Goal: Navigation & Orientation: Find specific page/section

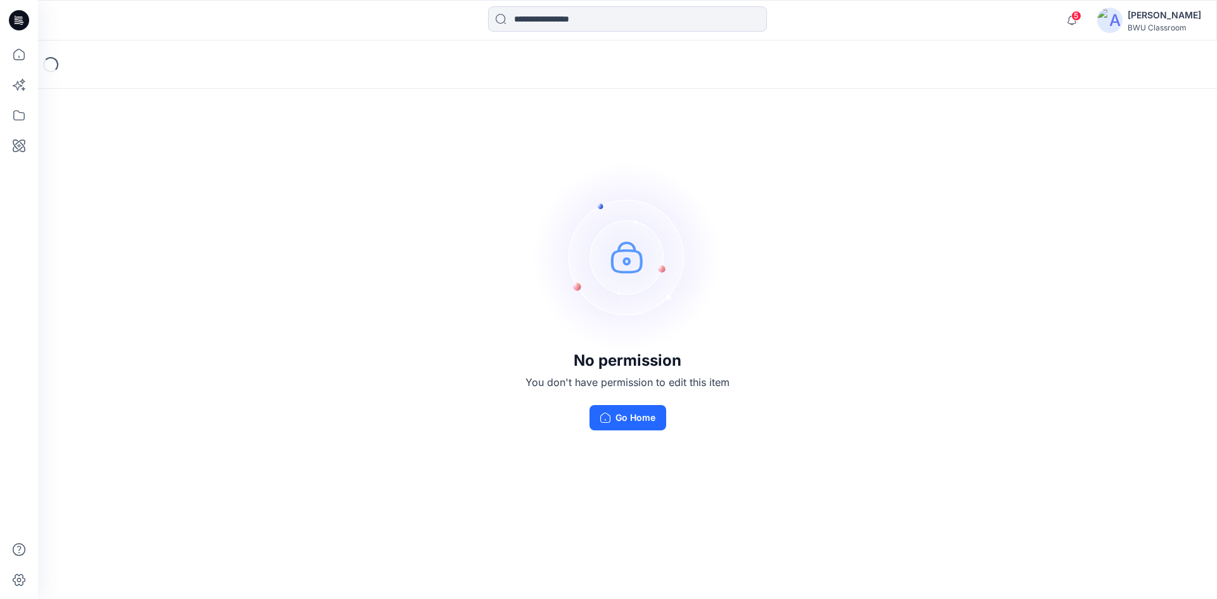
click at [632, 416] on button "Go Home" at bounding box center [627, 417] width 77 height 25
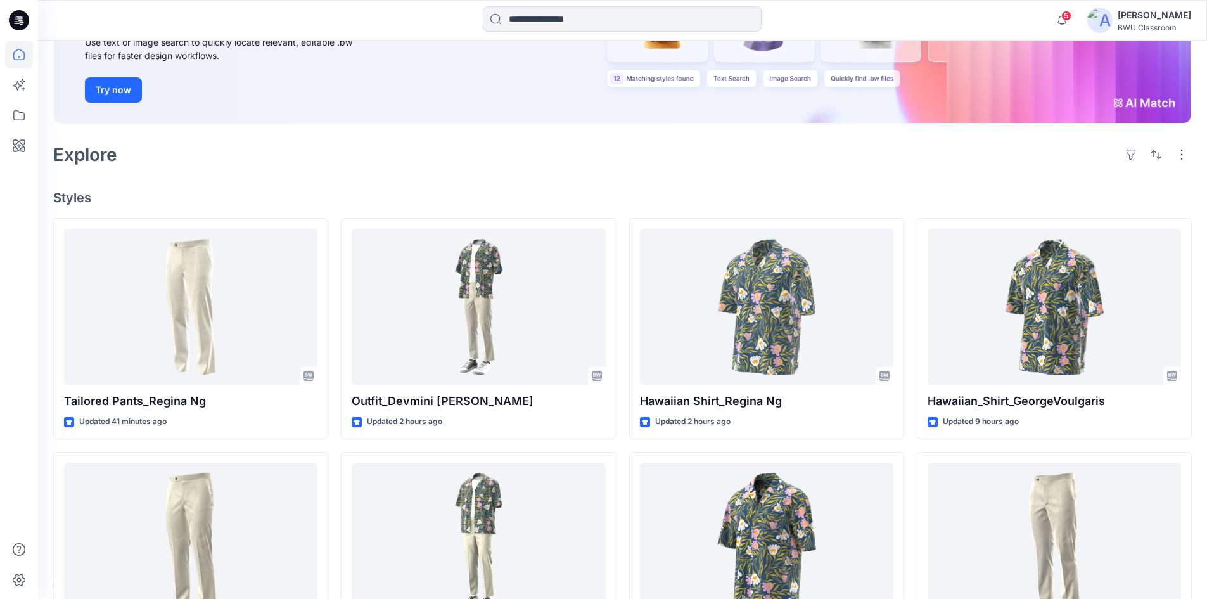
scroll to position [190, 0]
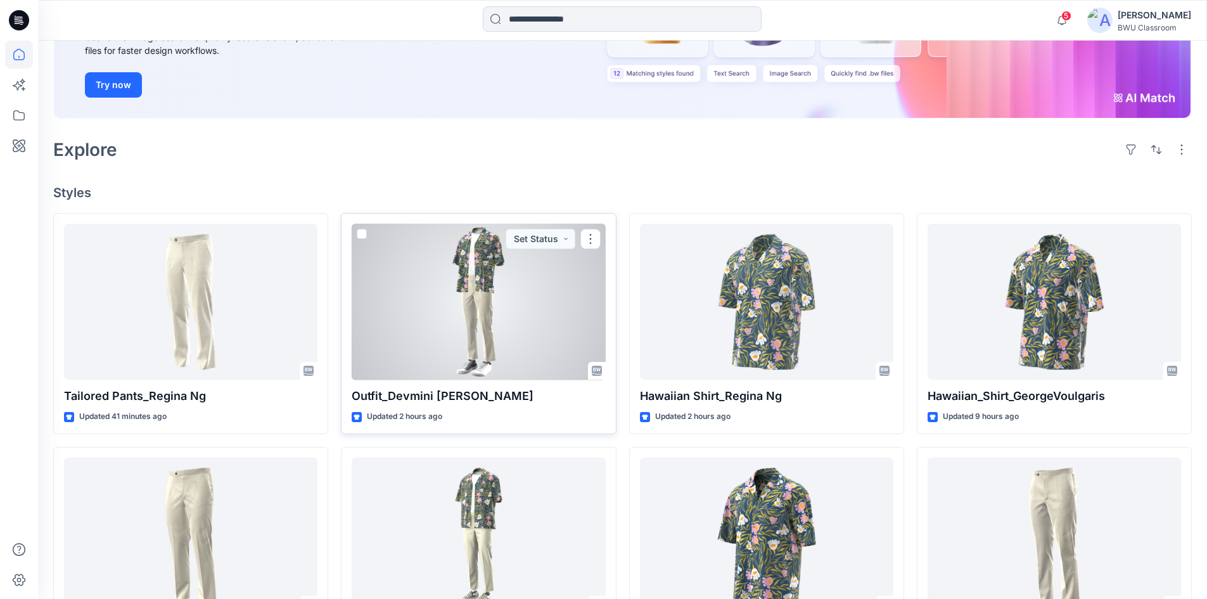
click at [513, 285] on div at bounding box center [478, 302] width 253 height 157
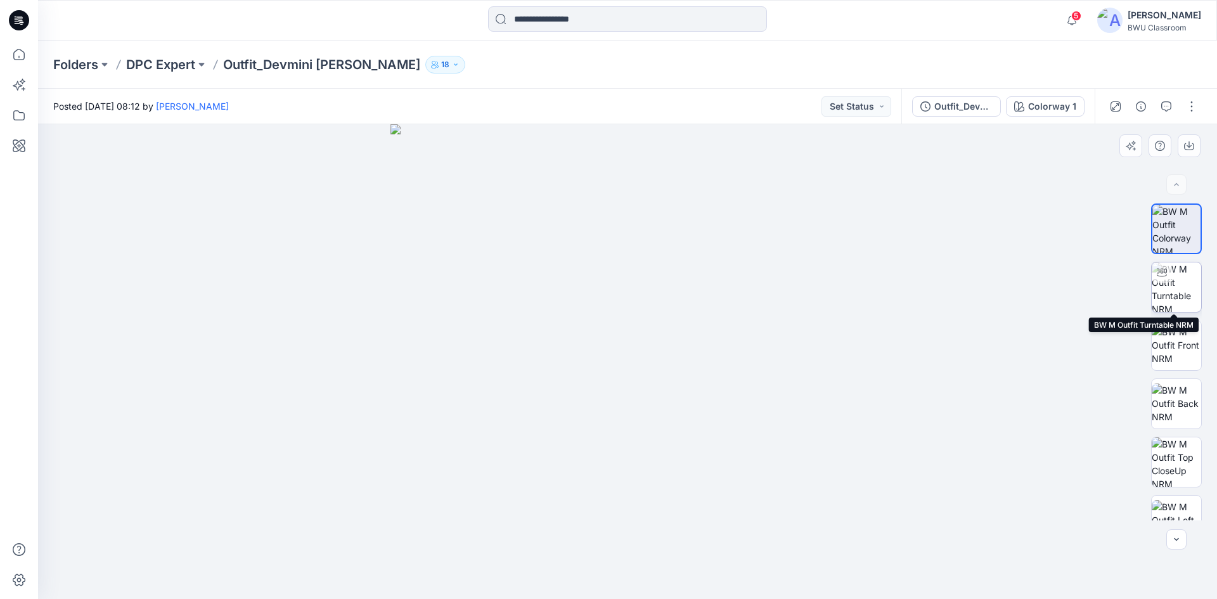
click at [1188, 278] on img at bounding box center [1175, 286] width 49 height 49
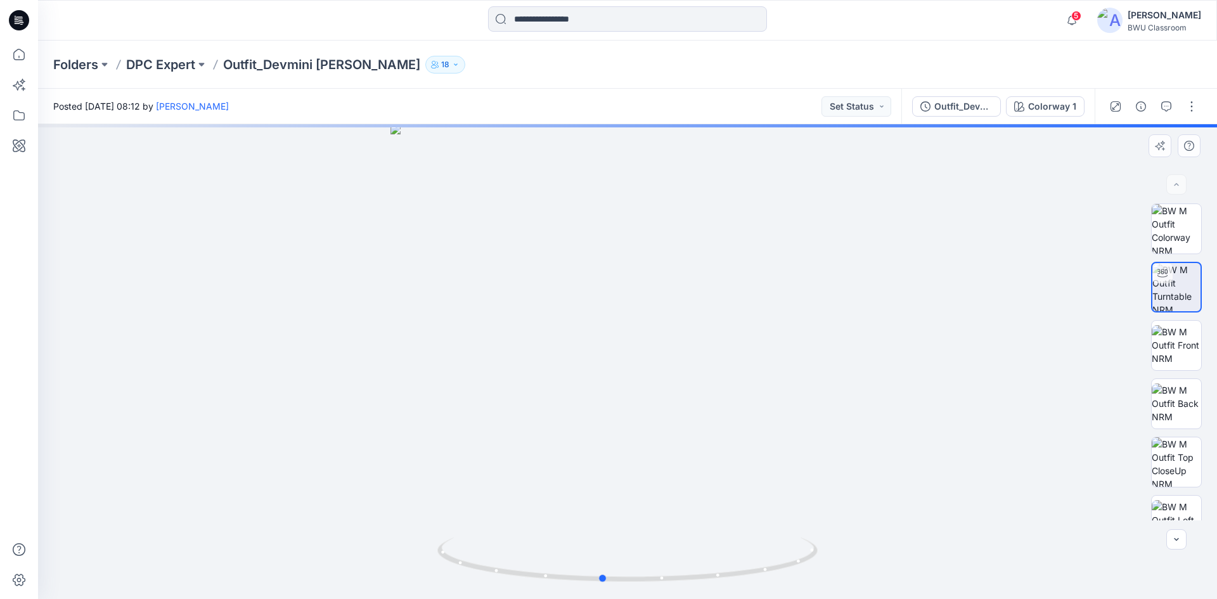
drag, startPoint x: 722, startPoint y: 577, endPoint x: 317, endPoint y: 519, distance: 409.8
click at [317, 519] on div at bounding box center [627, 361] width 1179 height 475
click at [162, 63] on p "DPC Expert" at bounding box center [160, 65] width 69 height 18
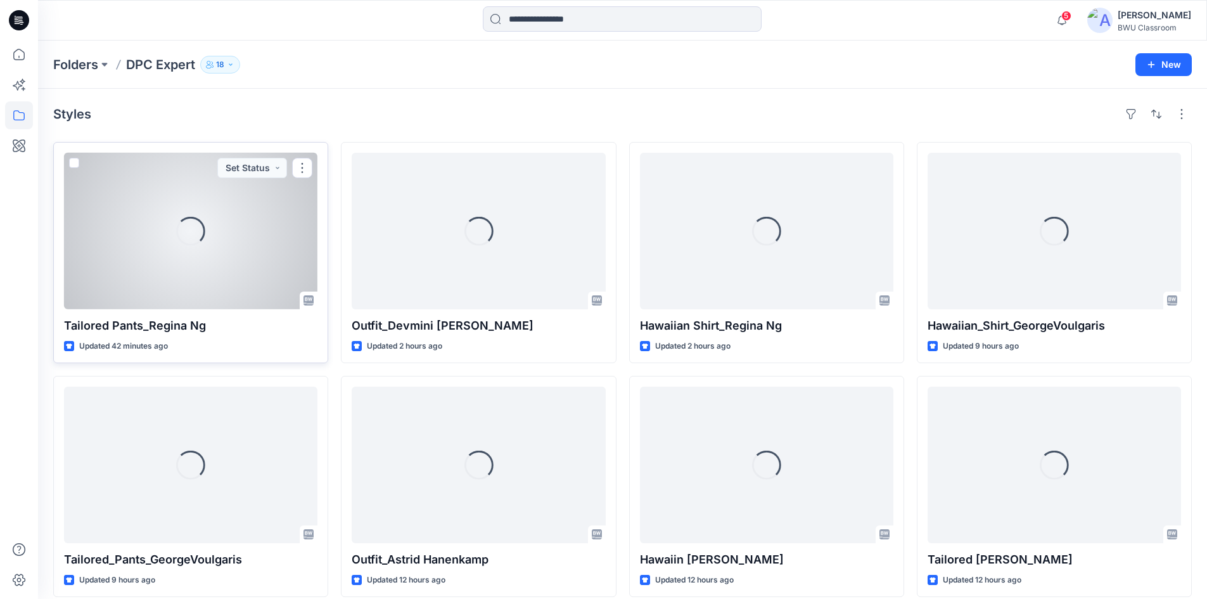
click at [169, 228] on div "Loading..." at bounding box center [190, 231] width 253 height 157
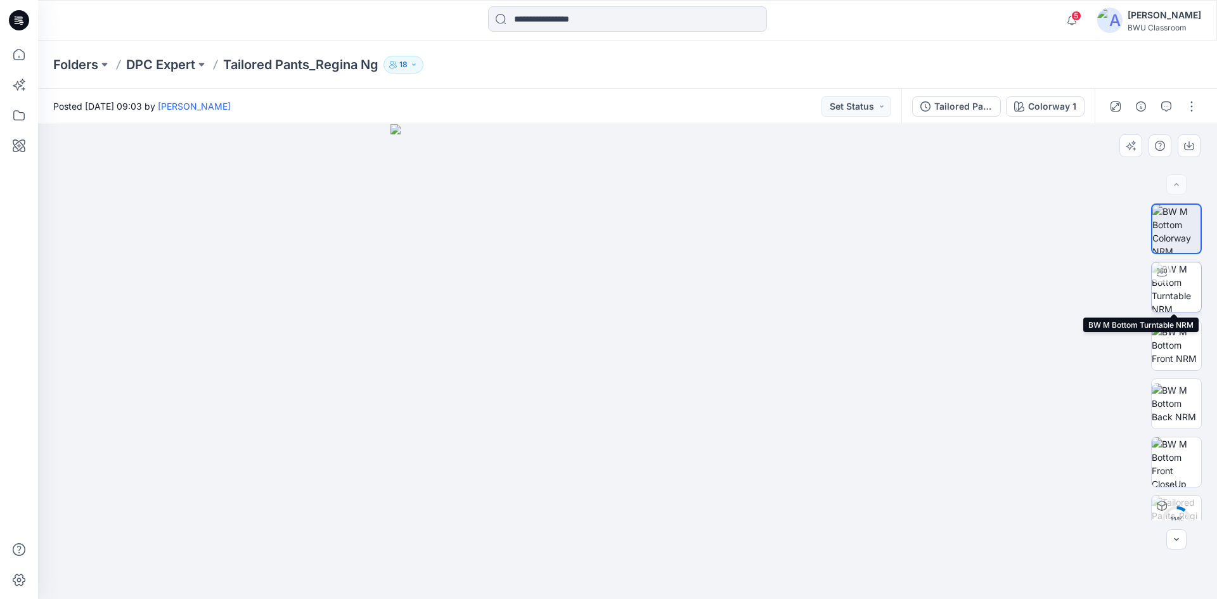
click at [1178, 288] on img at bounding box center [1175, 286] width 49 height 49
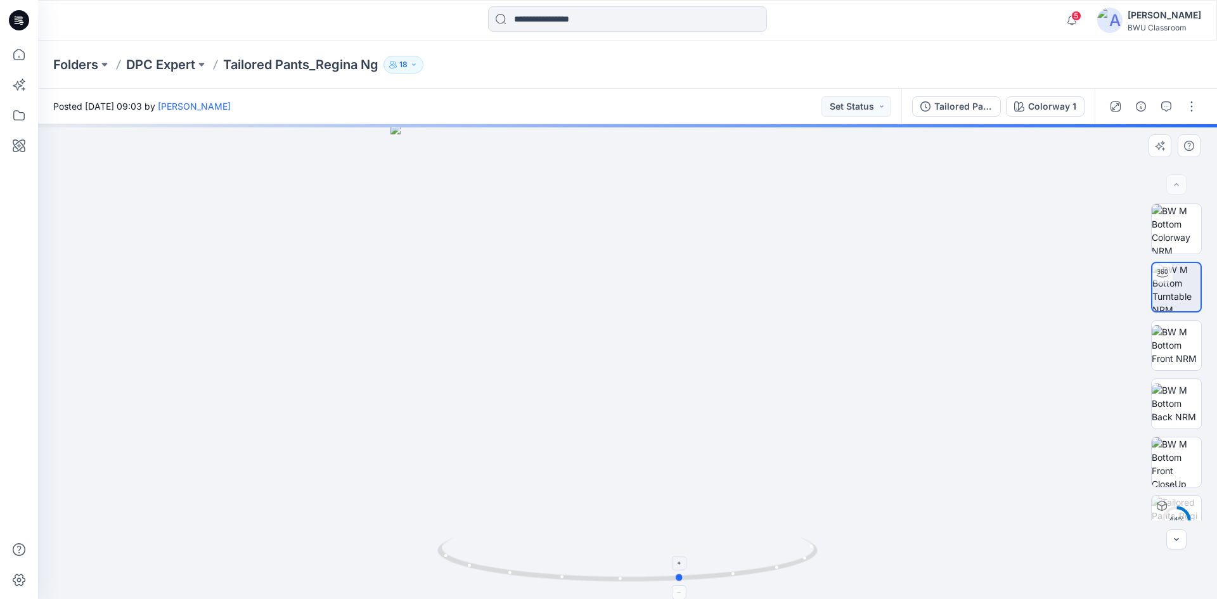
drag, startPoint x: 757, startPoint y: 574, endPoint x: 811, endPoint y: 547, distance: 60.1
click at [811, 547] on icon at bounding box center [628, 561] width 383 height 48
